Goal: Share content: Share content

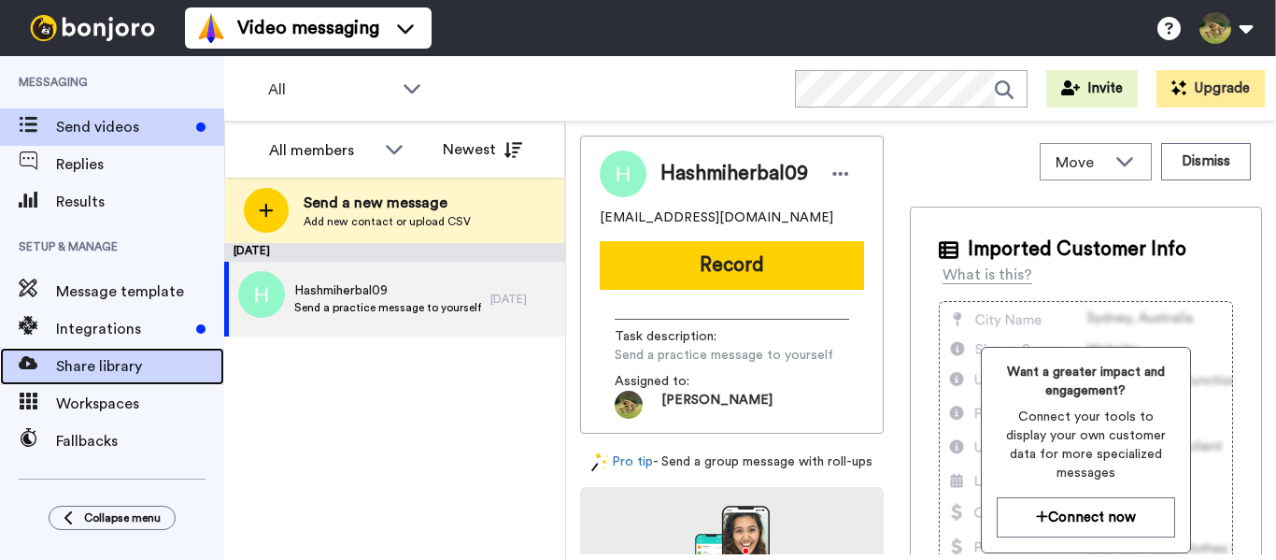
click at [93, 375] on span "Share library" at bounding box center [140, 366] width 168 height 22
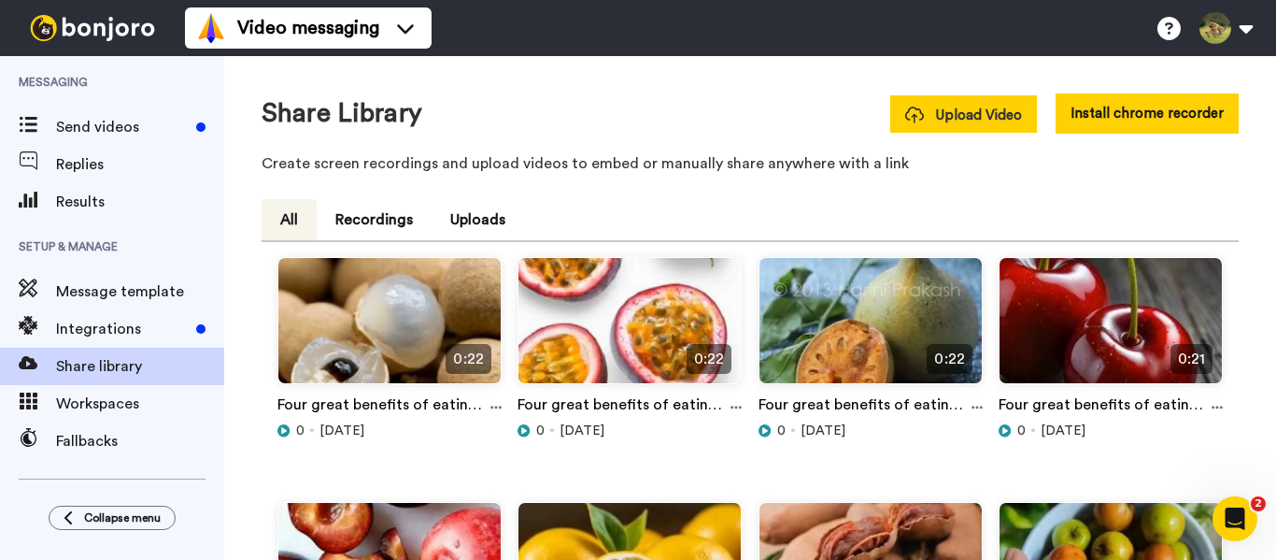
click at [991, 129] on button "Upload Video" at bounding box center [963, 113] width 147 height 37
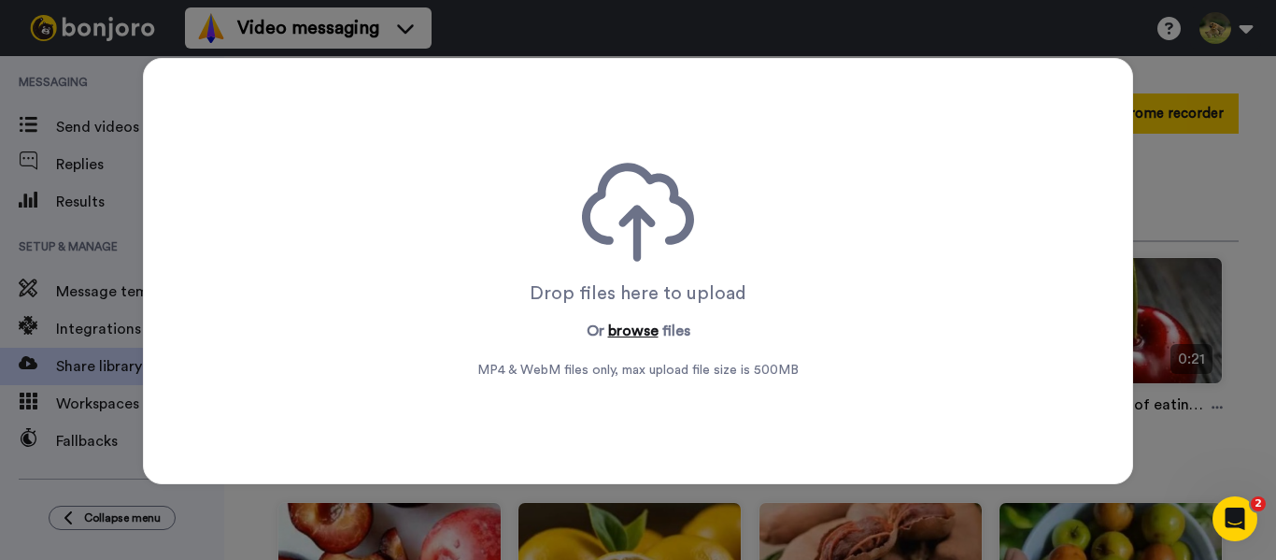
click at [621, 331] on button "browse" at bounding box center [633, 330] width 50 height 22
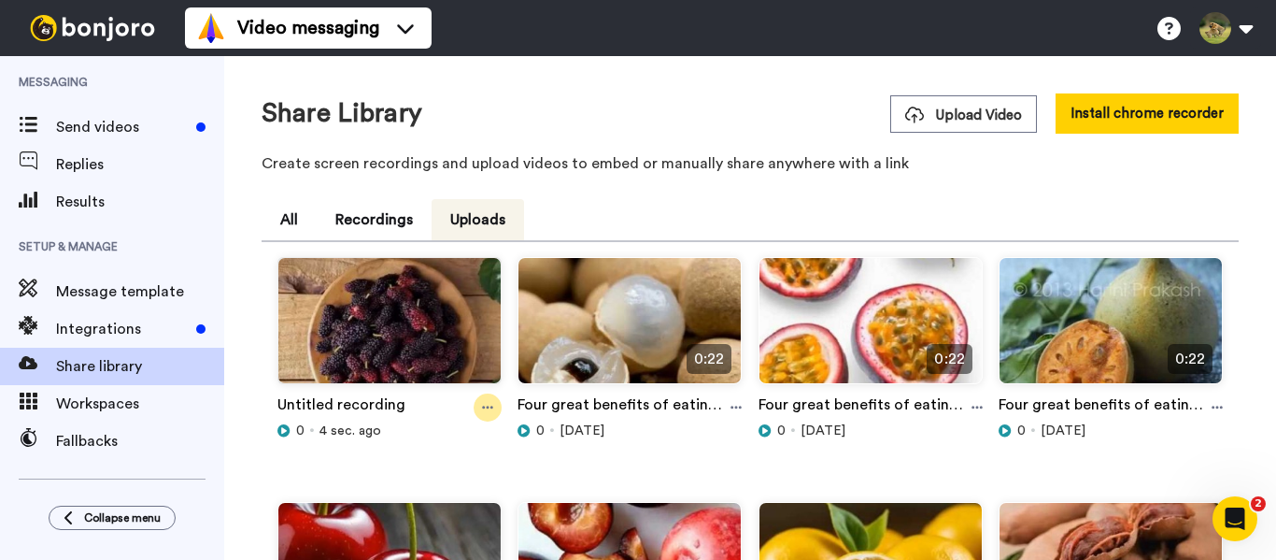
click at [489, 405] on icon at bounding box center [487, 407] width 11 height 13
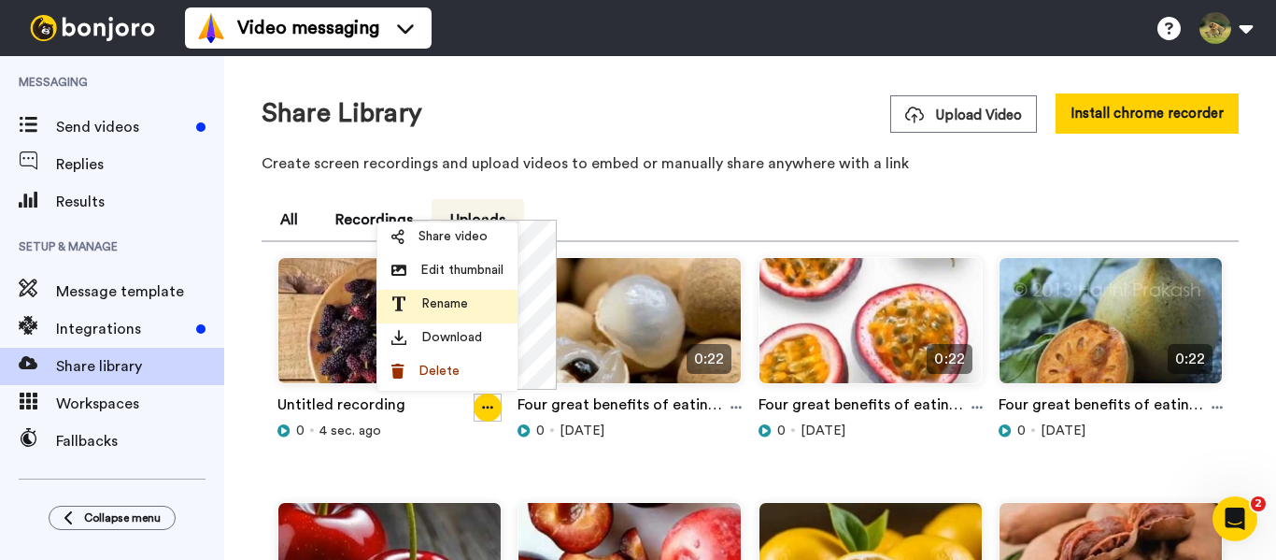
click at [447, 308] on span "Rename" at bounding box center [444, 303] width 47 height 19
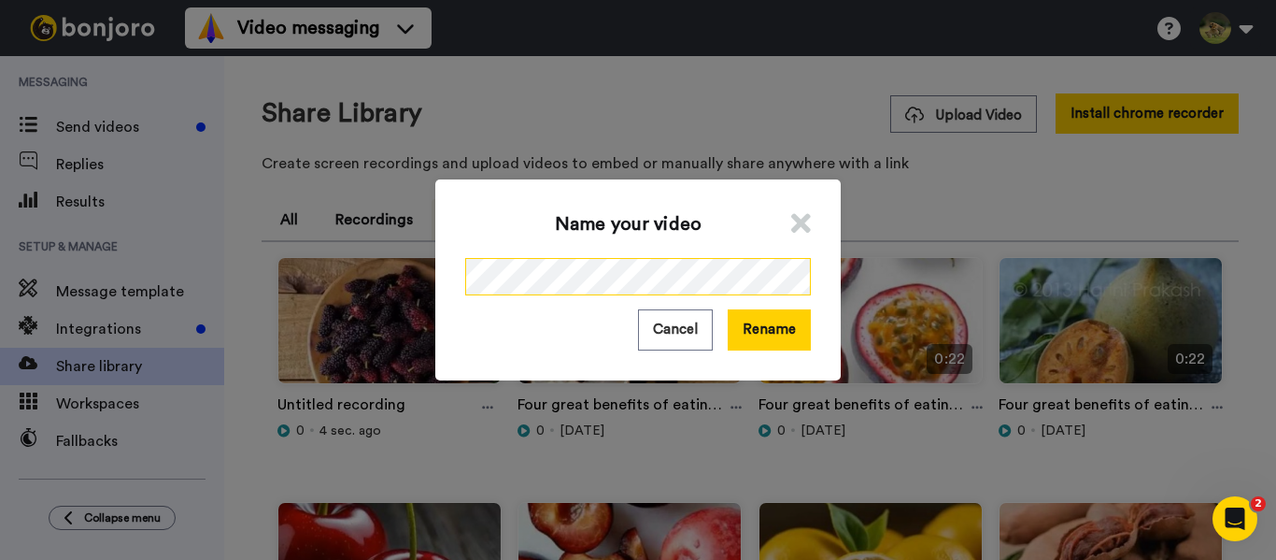
scroll to position [0, 233]
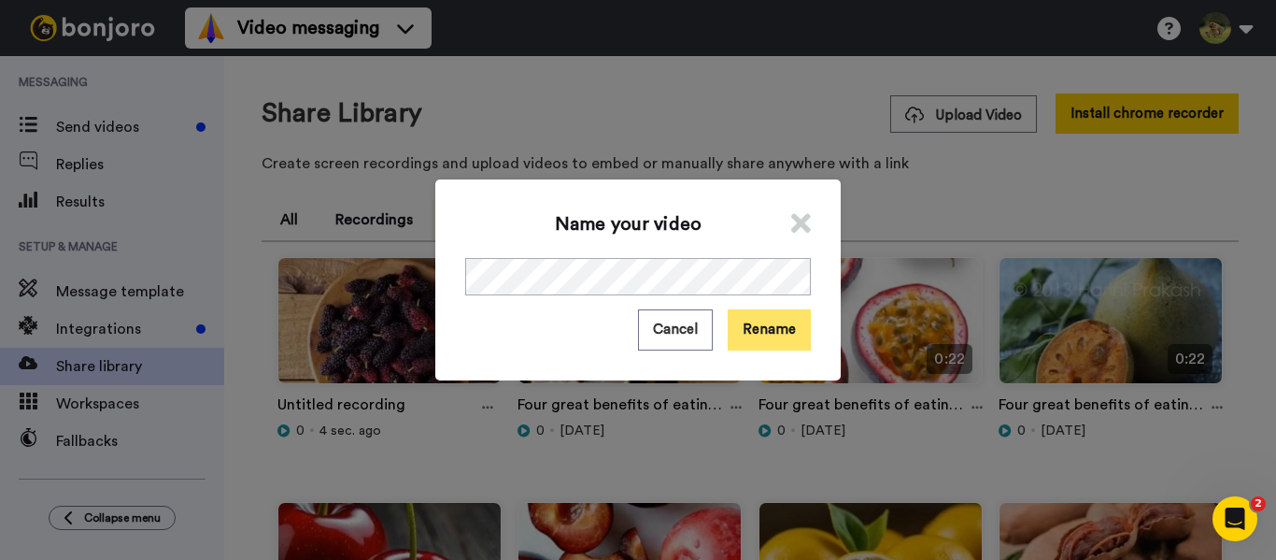
click at [792, 333] on button "Rename" at bounding box center [769, 329] width 83 height 40
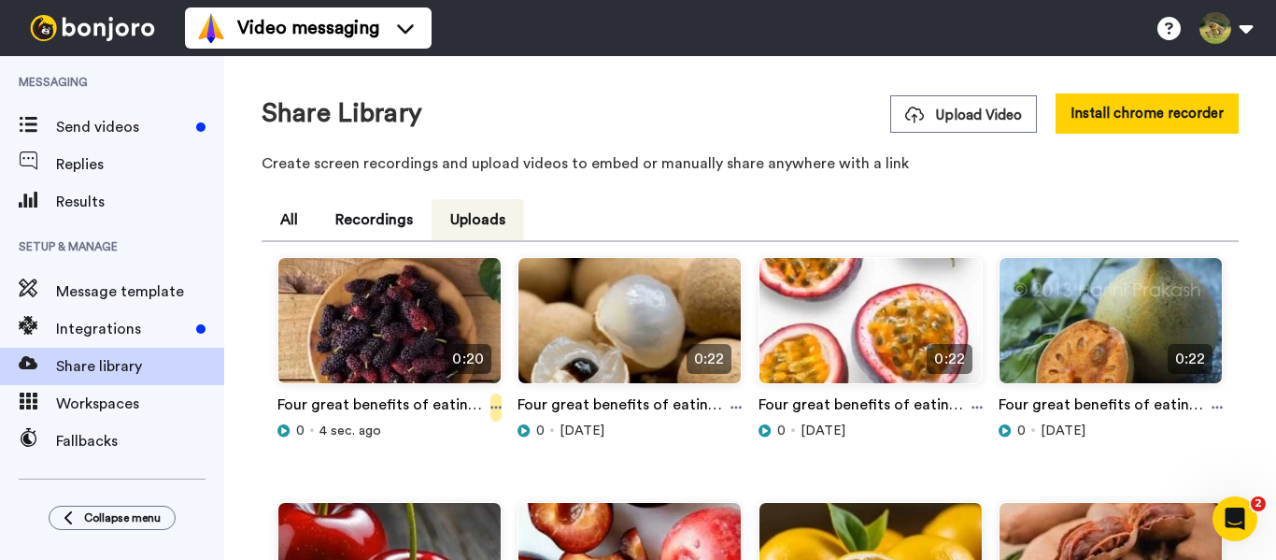
click at [493, 411] on icon at bounding box center [495, 407] width 11 height 13
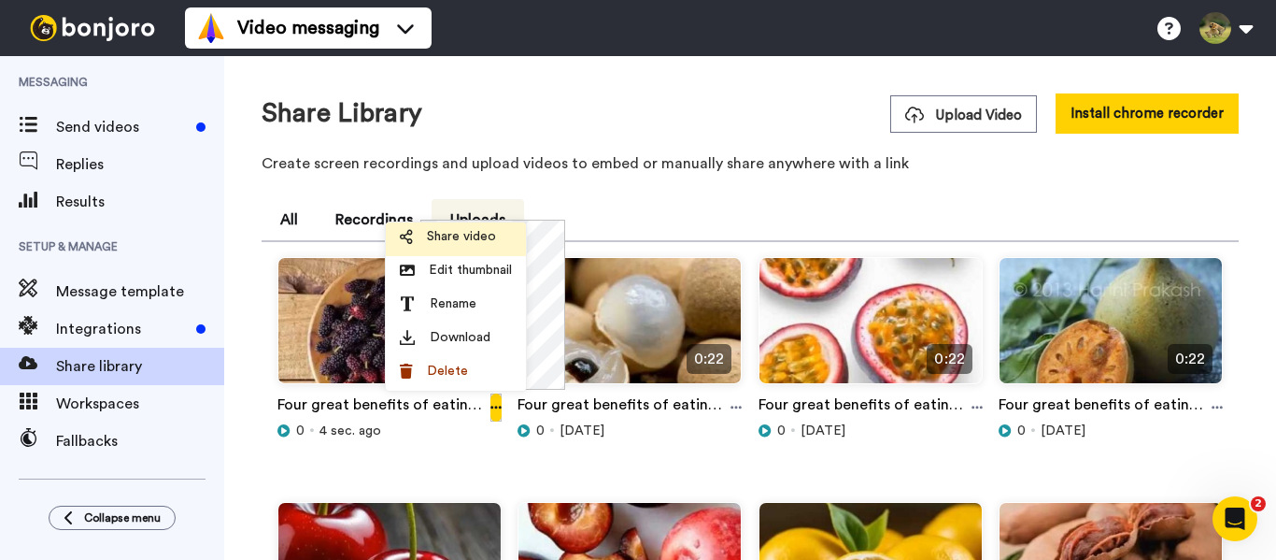
click at [459, 234] on span "Share video" at bounding box center [461, 236] width 69 height 19
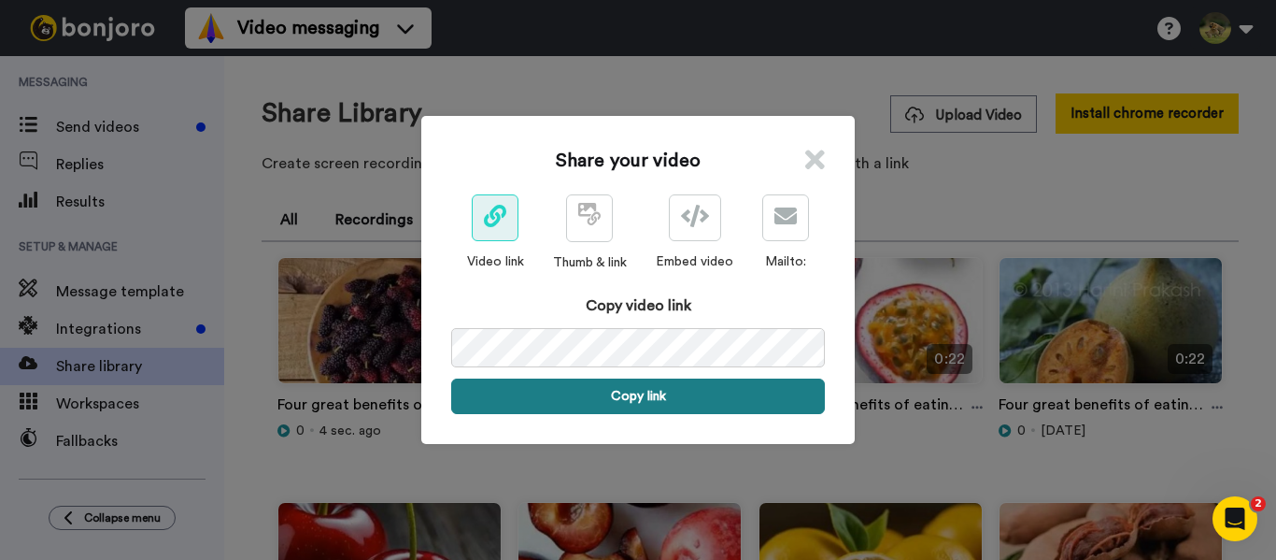
click at [618, 405] on button "Copy link" at bounding box center [638, 395] width 374 height 35
